Goal: Task Accomplishment & Management: Manage account settings

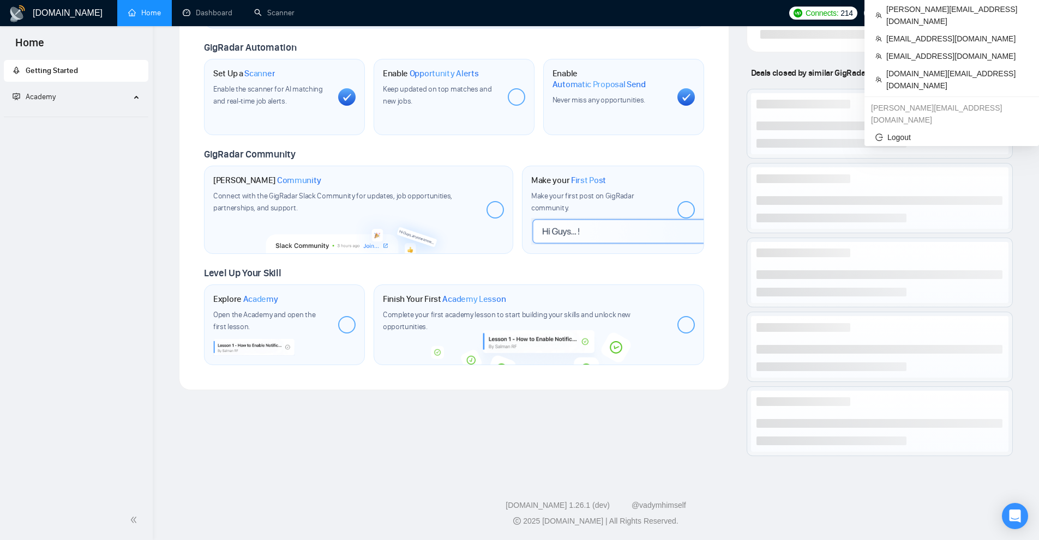
scroll to position [50, 0]
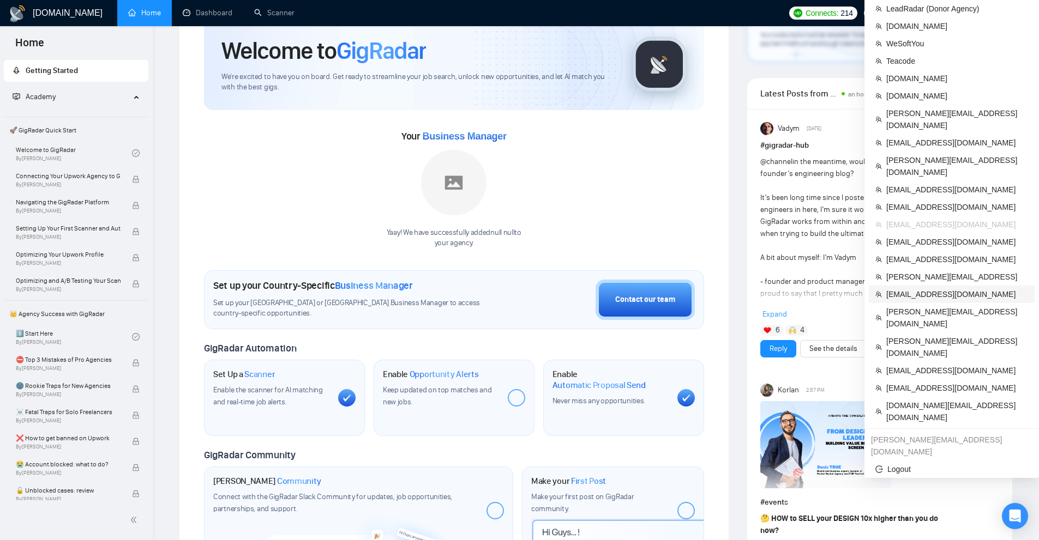
click at [918, 288] on span "[EMAIL_ADDRESS][DOMAIN_NAME]" at bounding box center [957, 294] width 142 height 12
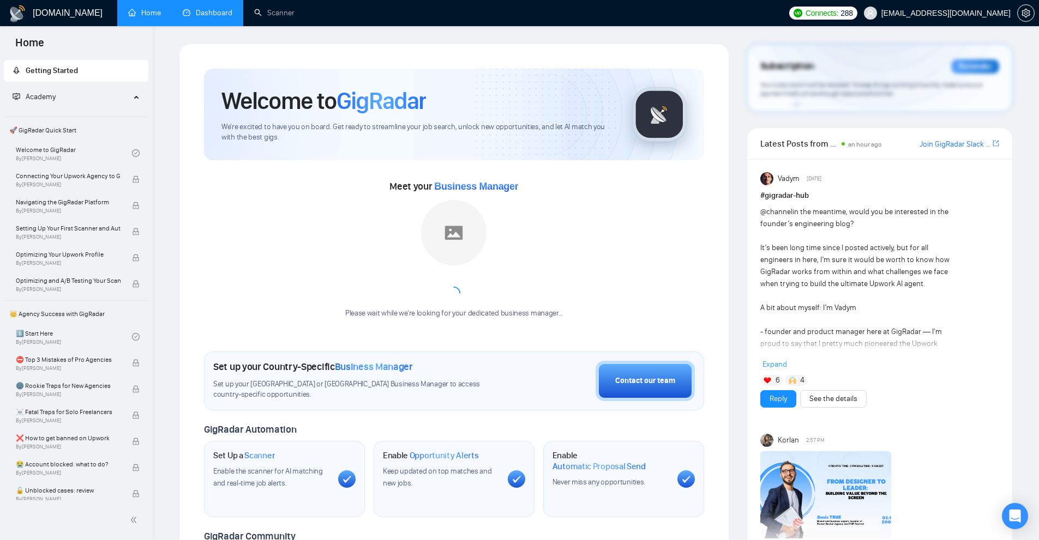
click at [226, 10] on link "Dashboard" at bounding box center [208, 12] width 50 height 9
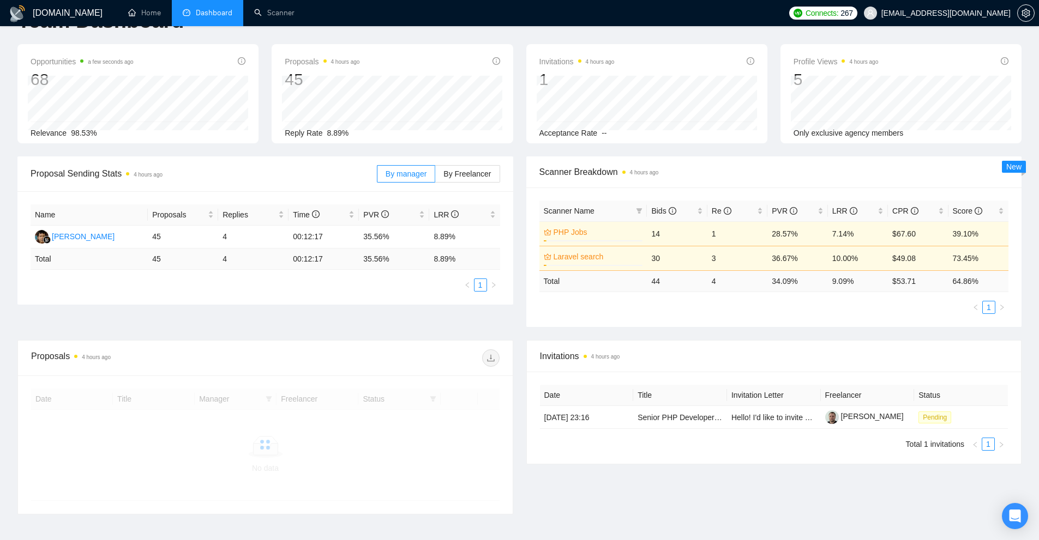
scroll to position [107, 0]
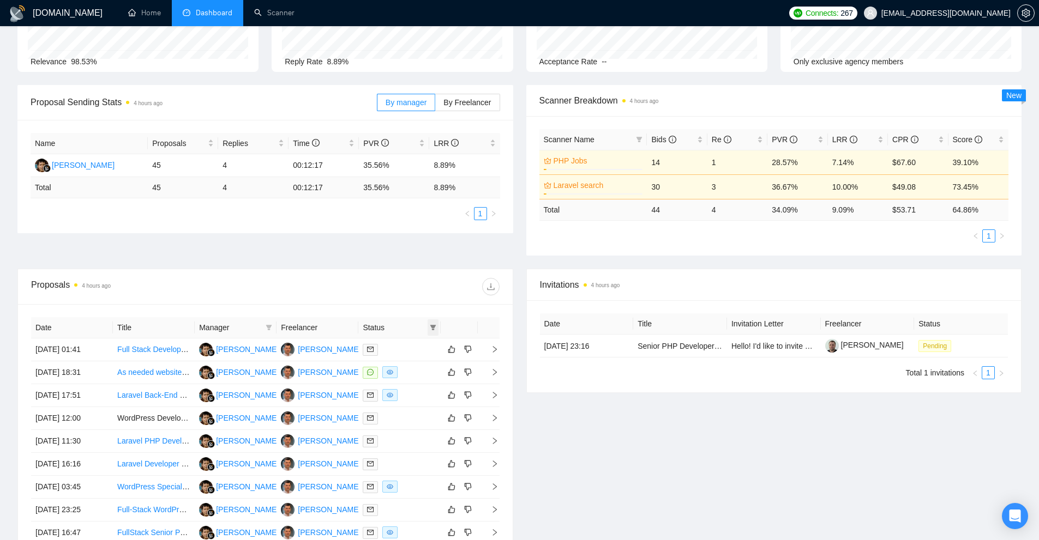
click at [433, 329] on icon "filter" at bounding box center [433, 327] width 6 height 5
click at [405, 351] on span "Chat" at bounding box center [398, 348] width 21 height 9
checkbox input "true"
click at [418, 390] on button "OK" at bounding box center [424, 387] width 20 height 13
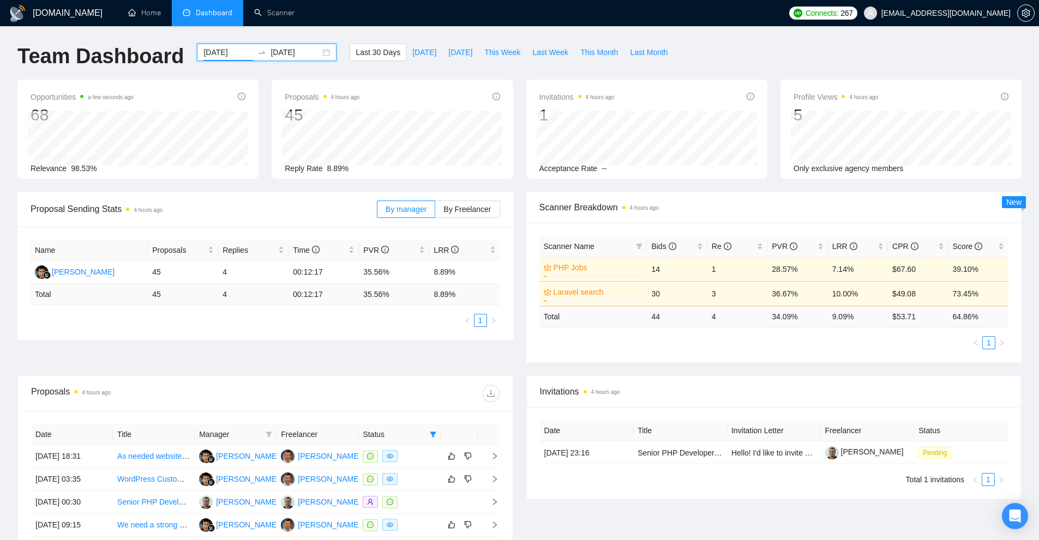
click at [232, 56] on input "[DATE]" at bounding box center [228, 52] width 50 height 12
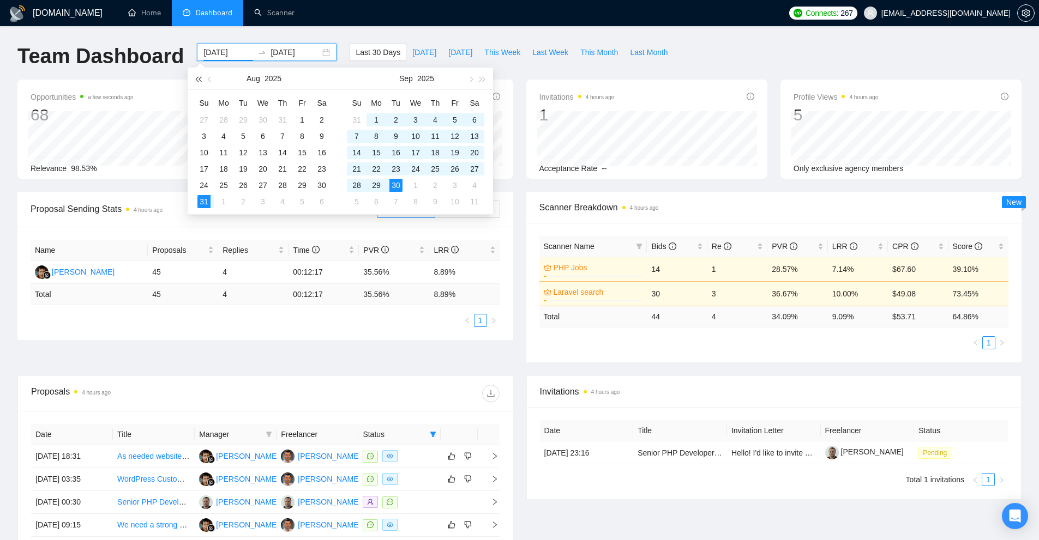
click at [197, 80] on span "button" at bounding box center [197, 78] width 5 height 5
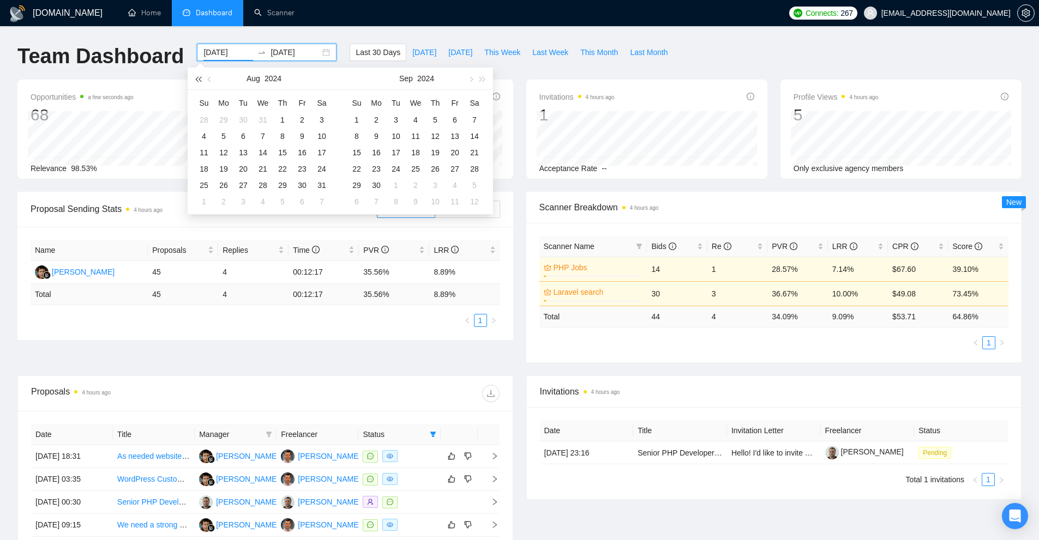
click at [197, 80] on span "button" at bounding box center [197, 78] width 5 height 5
type input "[DATE]"
click at [291, 122] on td "4" at bounding box center [283, 120] width 20 height 16
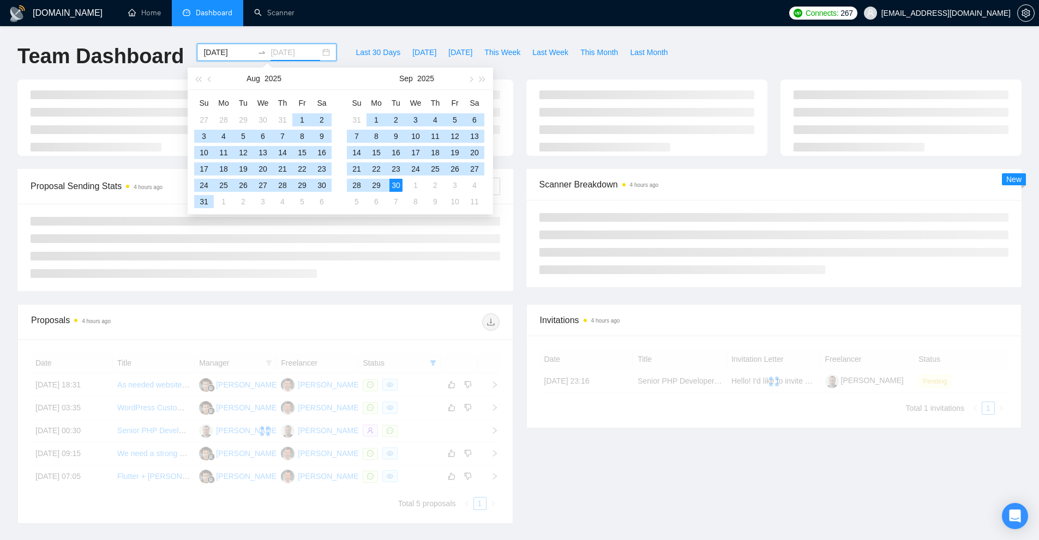
type input "[DATE]"
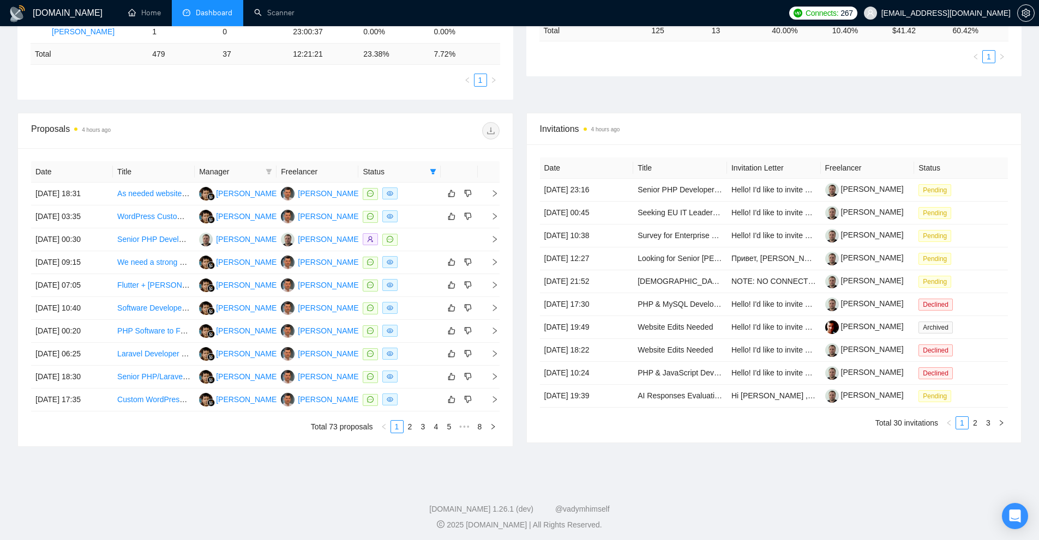
scroll to position [290, 0]
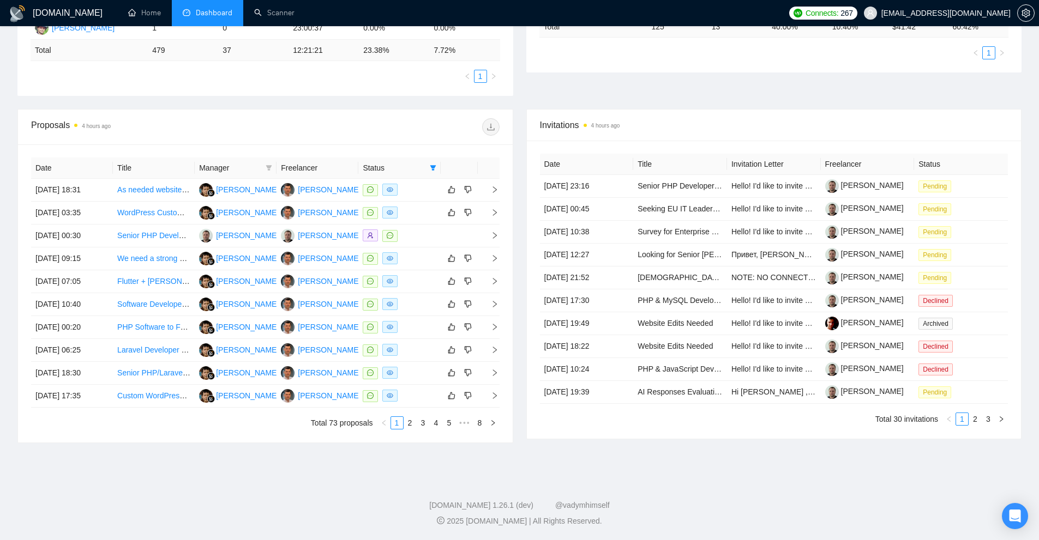
click at [520, 256] on div "Invitations 4 hours ago Date Title Invitation Letter Freelancer Status [DATE] 2…" at bounding box center [774, 276] width 509 height 334
click at [410, 425] on link "2" at bounding box center [410, 423] width 12 height 12
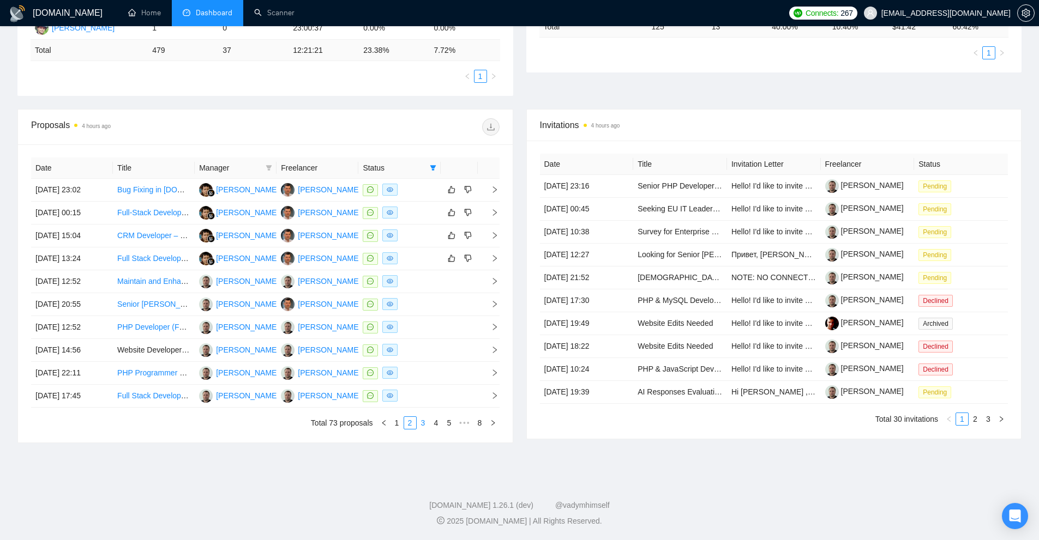
drag, startPoint x: 425, startPoint y: 428, endPoint x: 426, endPoint y: 417, distance: 11.0
click at [425, 428] on link "3" at bounding box center [423, 423] width 12 height 12
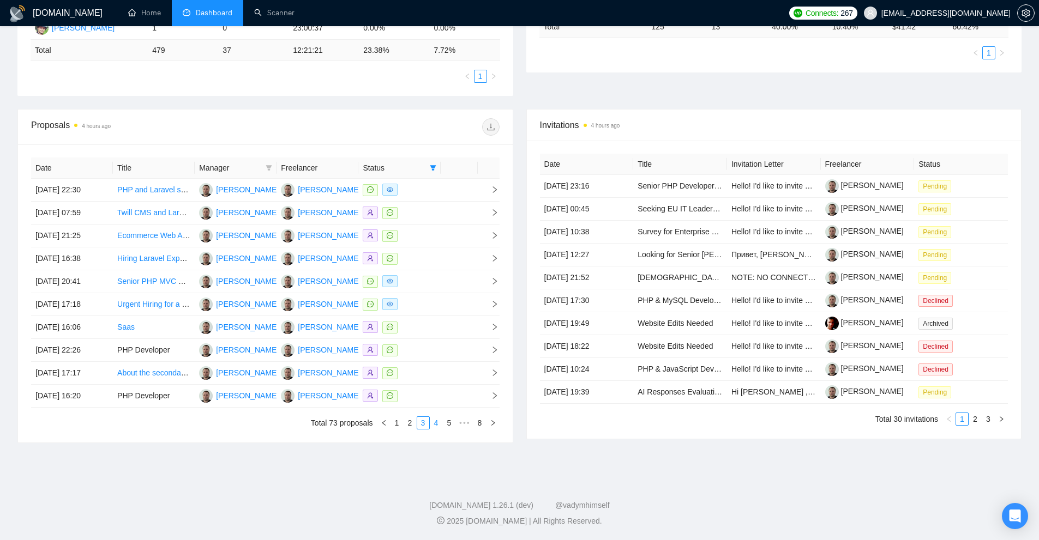
click at [438, 422] on link "4" at bounding box center [436, 423] width 12 height 12
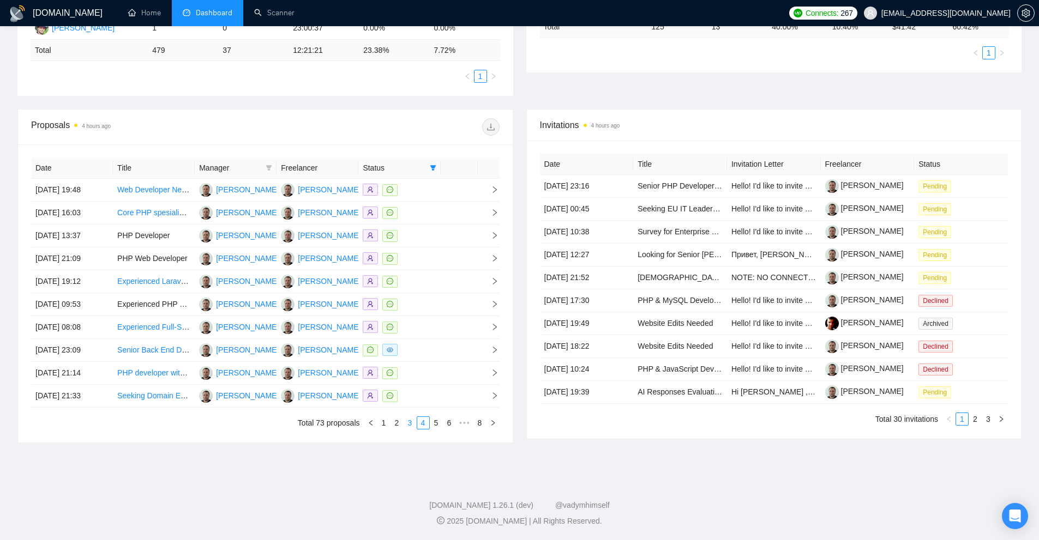
click at [407, 425] on link "3" at bounding box center [410, 423] width 12 height 12
